Goal: Information Seeking & Learning: Find specific fact

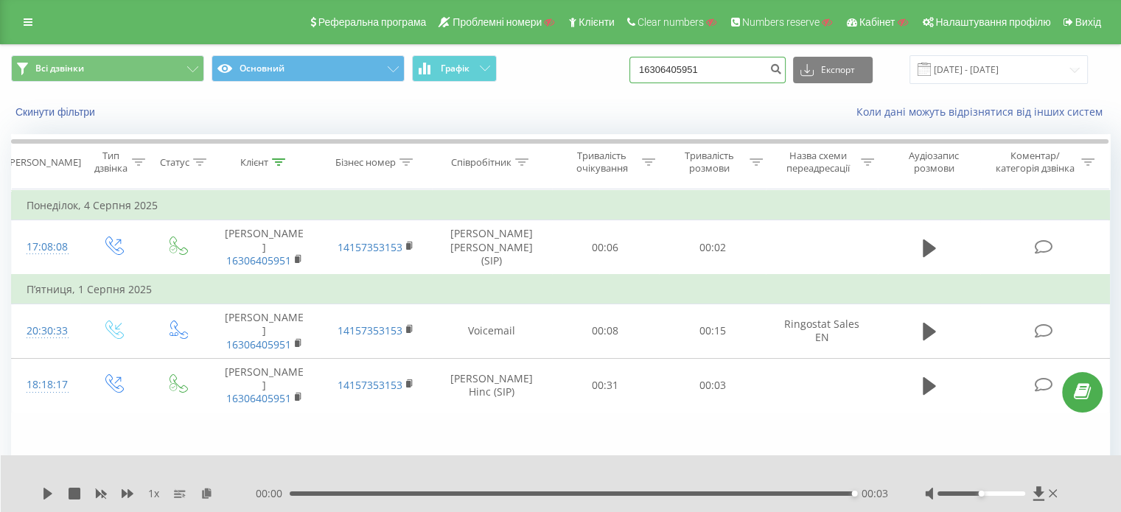
click at [749, 66] on input "16306405951" at bounding box center [707, 70] width 156 height 27
paste input "380635758837"
type input "380635758837"
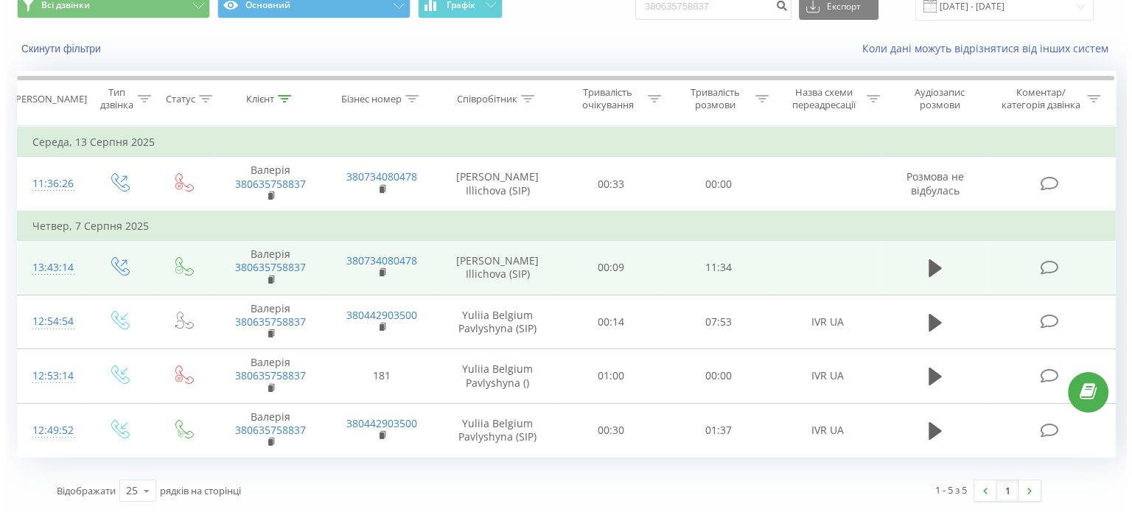
scroll to position [63, 0]
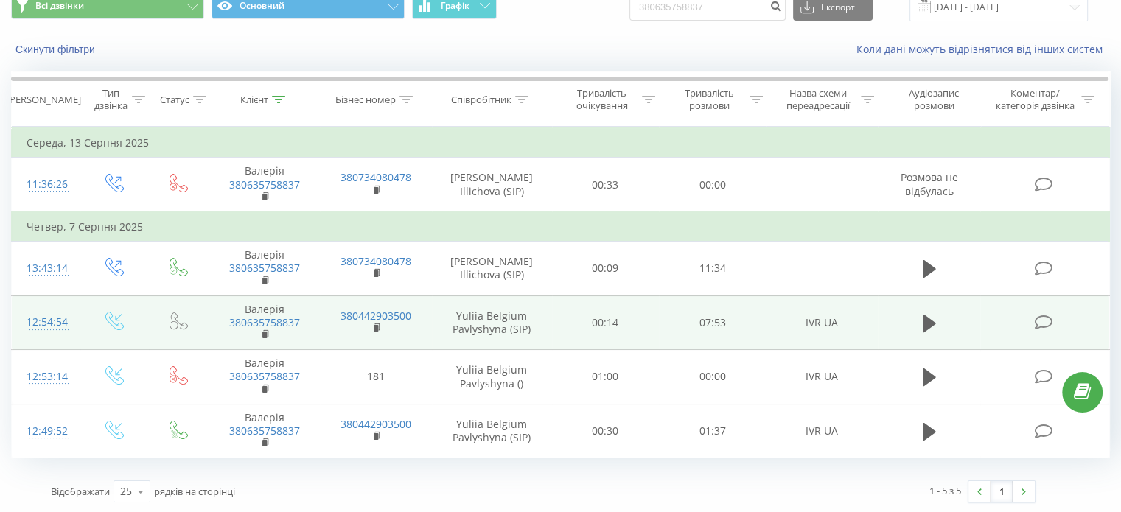
click at [1044, 315] on icon at bounding box center [1043, 322] width 18 height 15
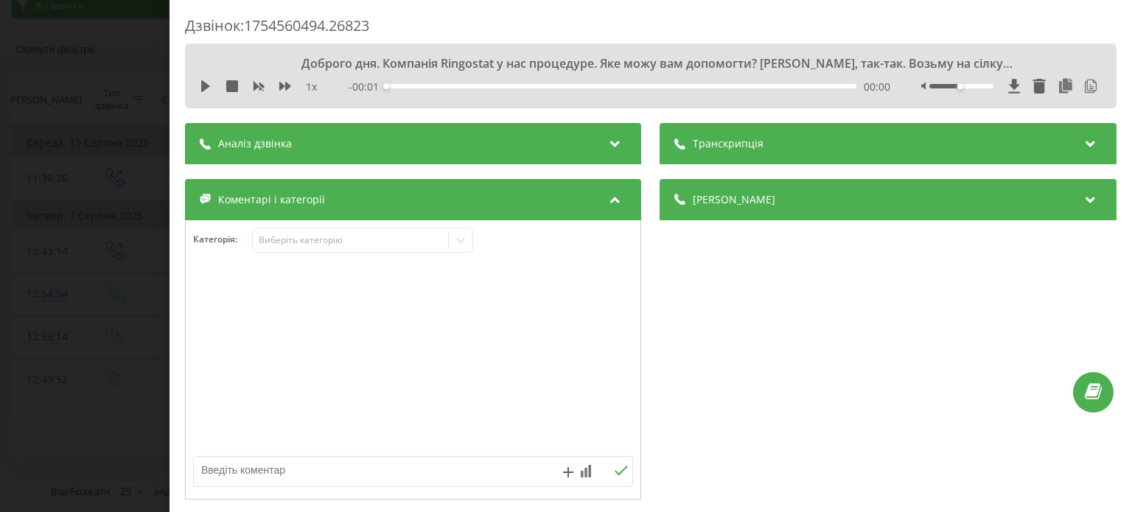
click at [713, 144] on span "Транскрипція" at bounding box center [728, 143] width 71 height 15
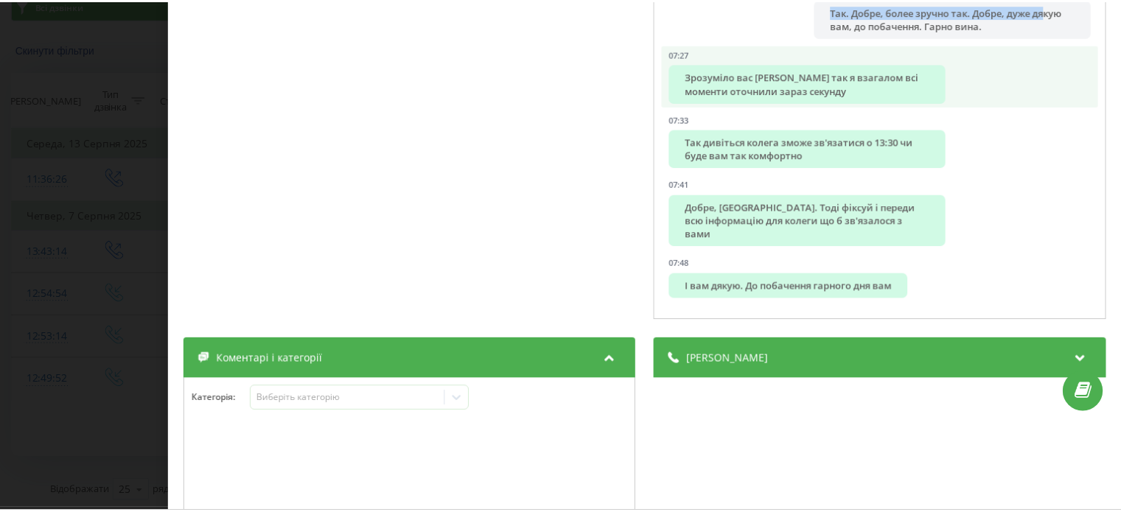
scroll to position [349, 0]
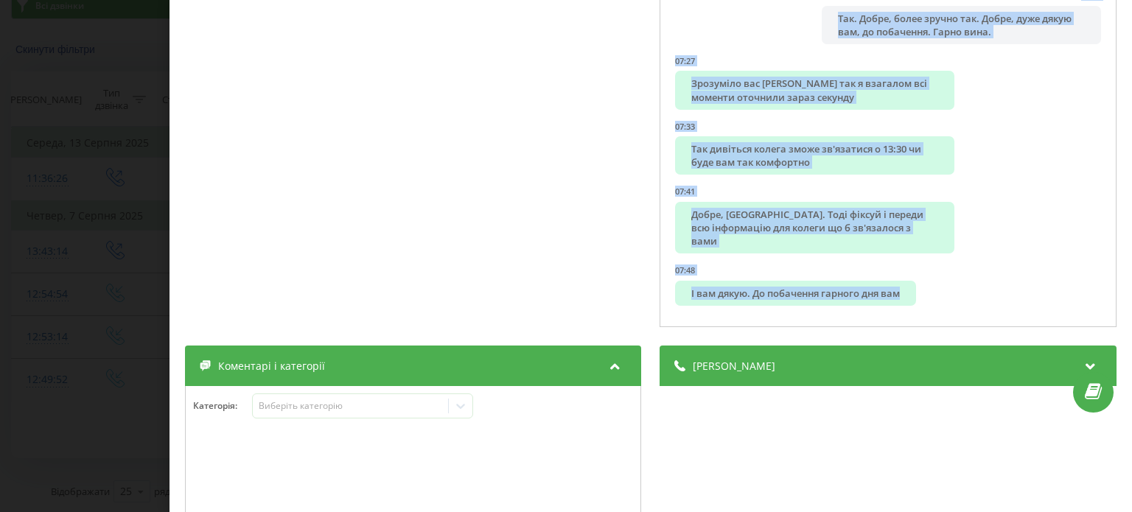
drag, startPoint x: 669, startPoint y: 206, endPoint x: 917, endPoint y: 323, distance: 273.9
click at [917, 323] on div "00:00 Доброго дня. Компанія Ringostat у нас процедуре. Яке можу вам допомогти? …" at bounding box center [888, 71] width 456 height 513
copy ul "Доброго дня. Компанія Ringostat у нас процедуре. Яке можу вам допомогти? Валери…"
click at [150, 299] on div "Дзвінок : 1754560494.26823 1 x - 07:53 00:00 00:00 Транскрипція 00:00 Доброго д…" at bounding box center [566, 256] width 1132 height 512
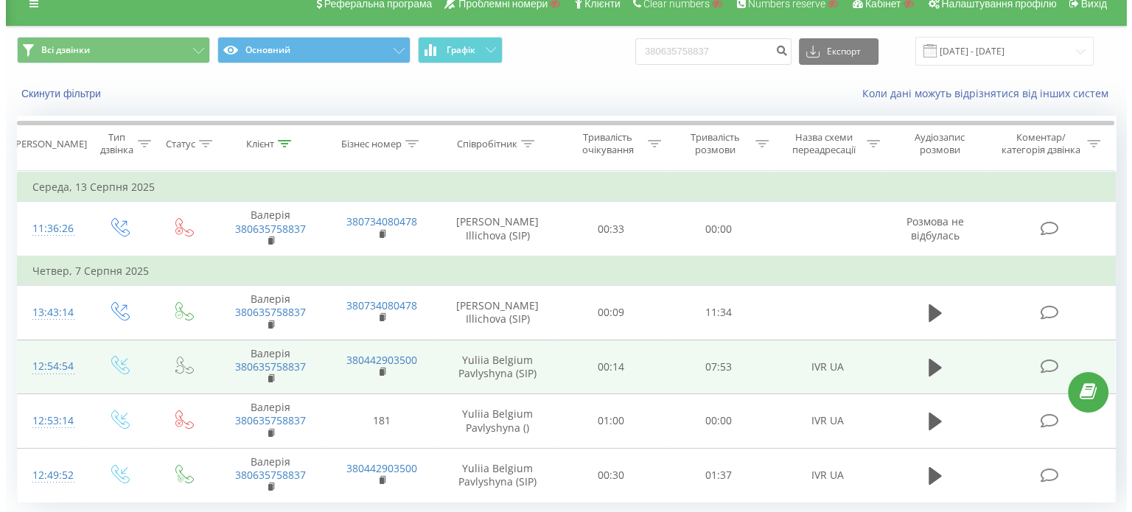
scroll to position [15, 0]
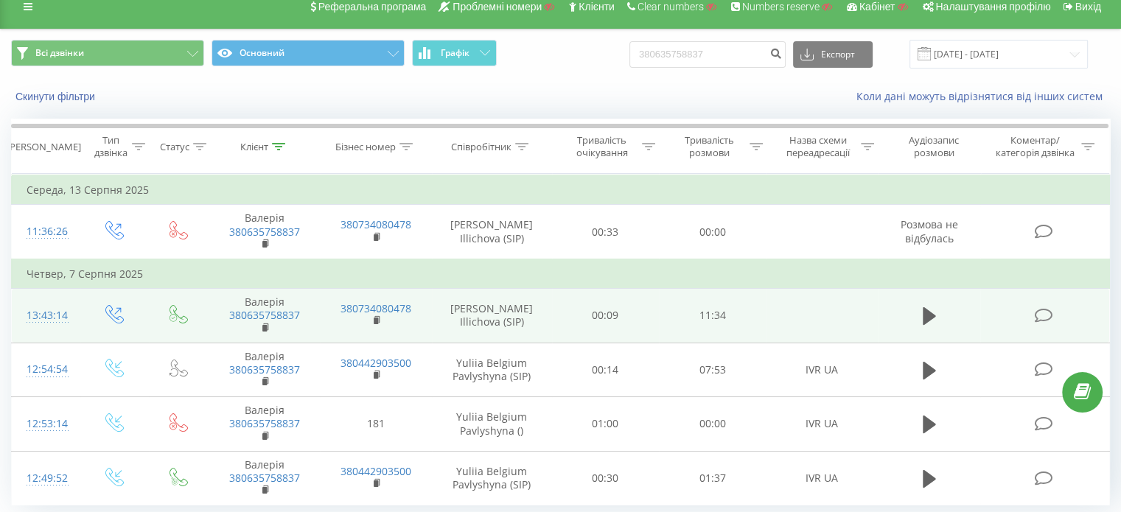
click at [1048, 311] on icon at bounding box center [1043, 315] width 18 height 15
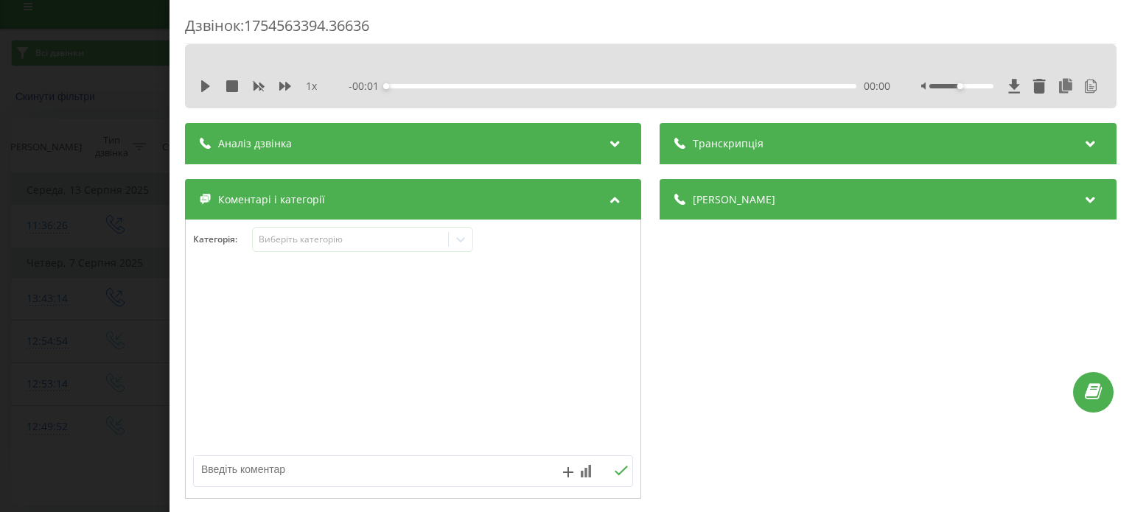
click at [746, 137] on span "Транскрипція" at bounding box center [728, 143] width 71 height 15
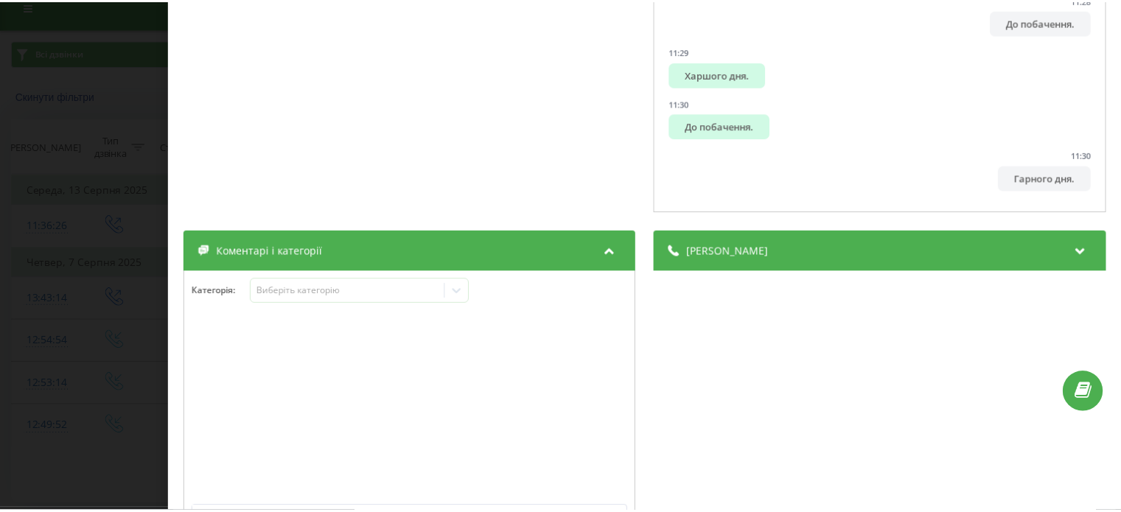
scroll to position [596, 0]
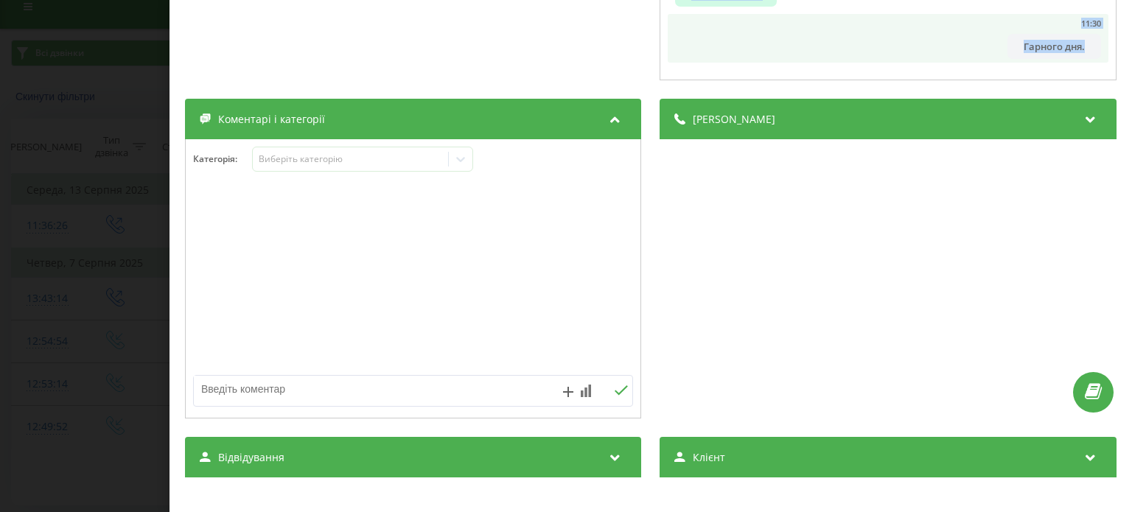
drag, startPoint x: 684, startPoint y: 202, endPoint x: 1078, endPoint y: 38, distance: 426.4
copy ul "Алло. 00:01 Доброго дня, Валерія. 00:02 Доброго дня. 00:03 Мене звати Оксана Ко…"
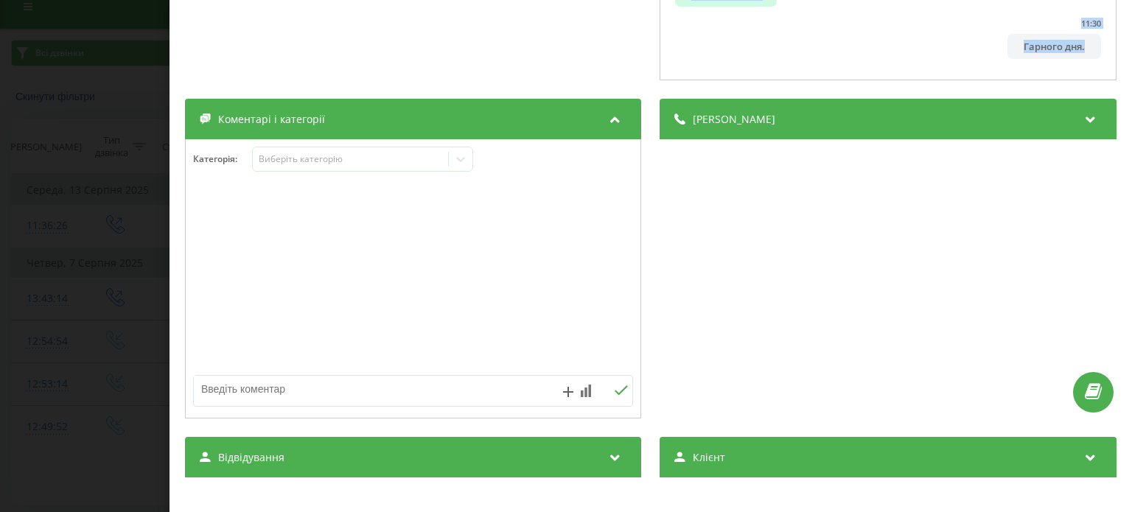
click at [85, 111] on div "Дзвінок : 1754563394.36636 1 x - 11:32 00:00 00:00 Транскрипція 00:00 Алло. 00:…" at bounding box center [566, 256] width 1132 height 512
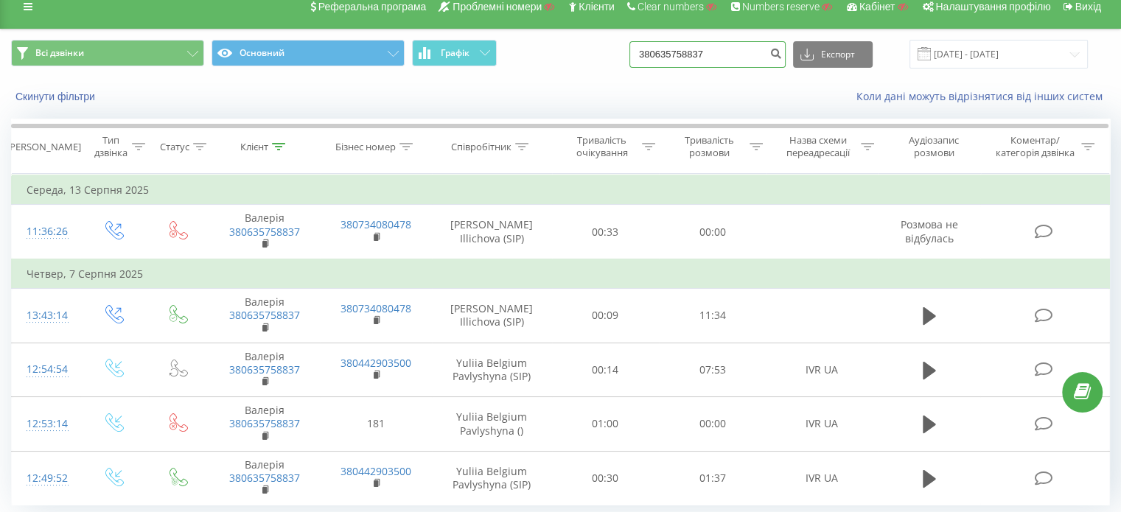
click at [731, 55] on input "380635758837" at bounding box center [707, 54] width 156 height 27
paste input "8557171"
type input "380638557171"
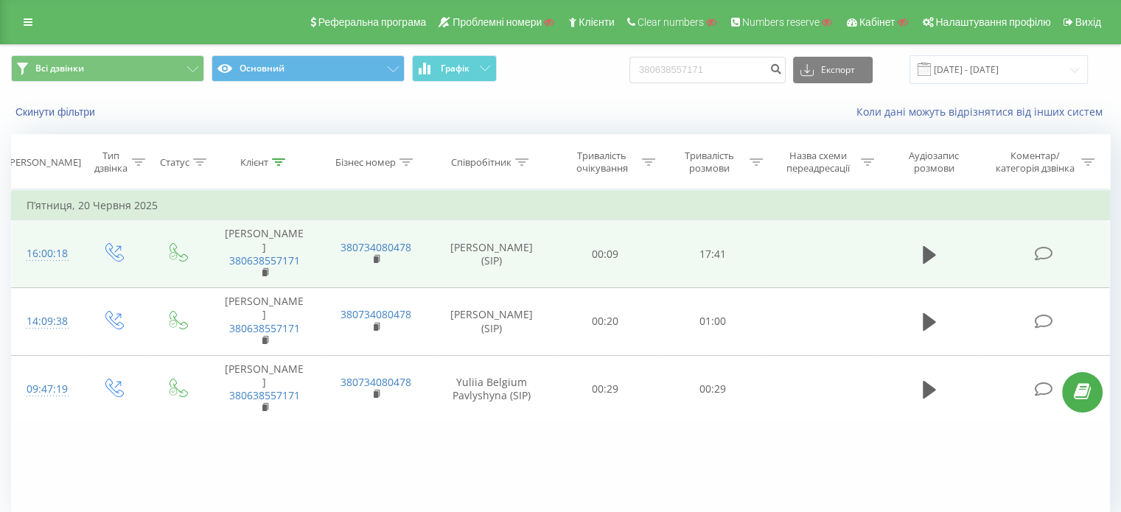
click at [1043, 249] on icon at bounding box center [1043, 253] width 18 height 15
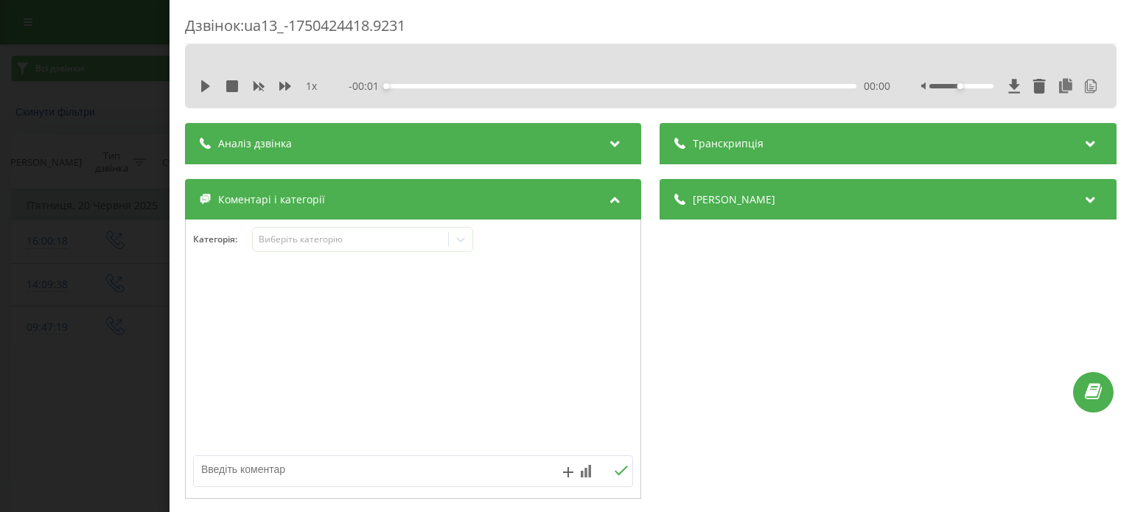
click at [717, 149] on span "Транскрипція" at bounding box center [728, 143] width 71 height 15
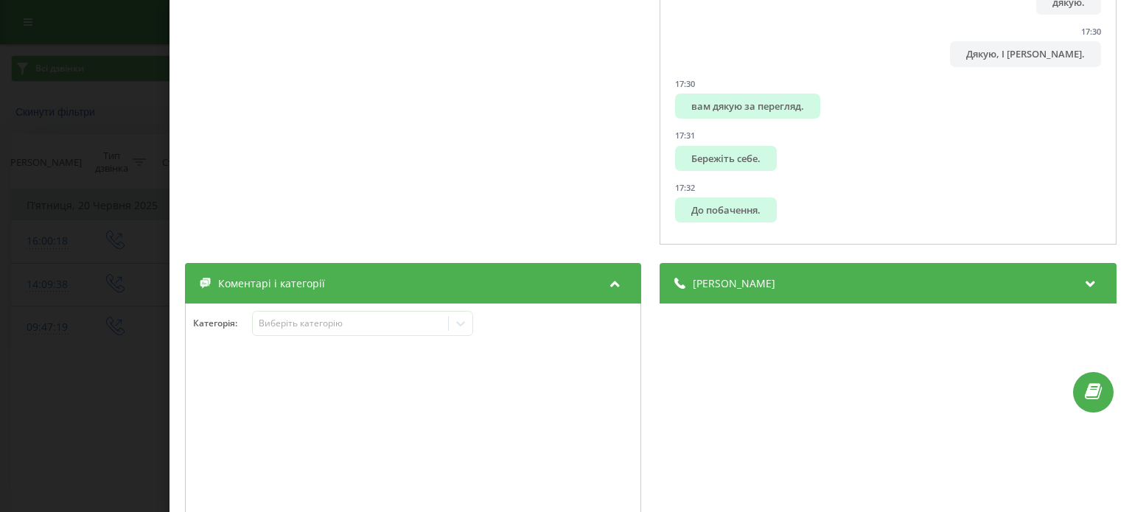
scroll to position [616, 0]
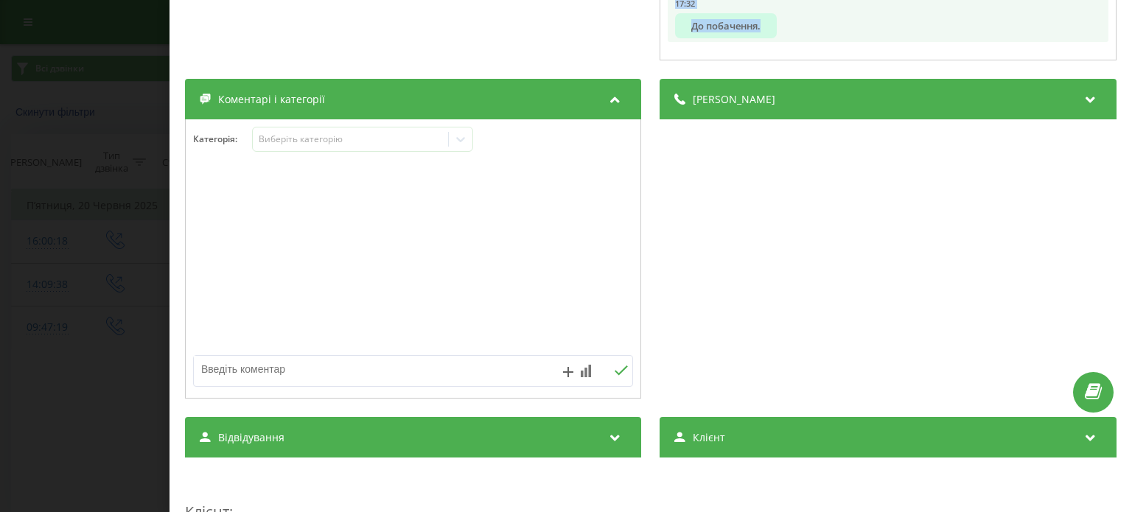
drag, startPoint x: 676, startPoint y: 206, endPoint x: 871, endPoint y: 32, distance: 260.4
copy ul "Артура, Так, доброго дня. 00:04 доброго дня. 00:05 Поліна Рінгестер. 00:08 Так,…"
